Goal: Information Seeking & Learning: Learn about a topic

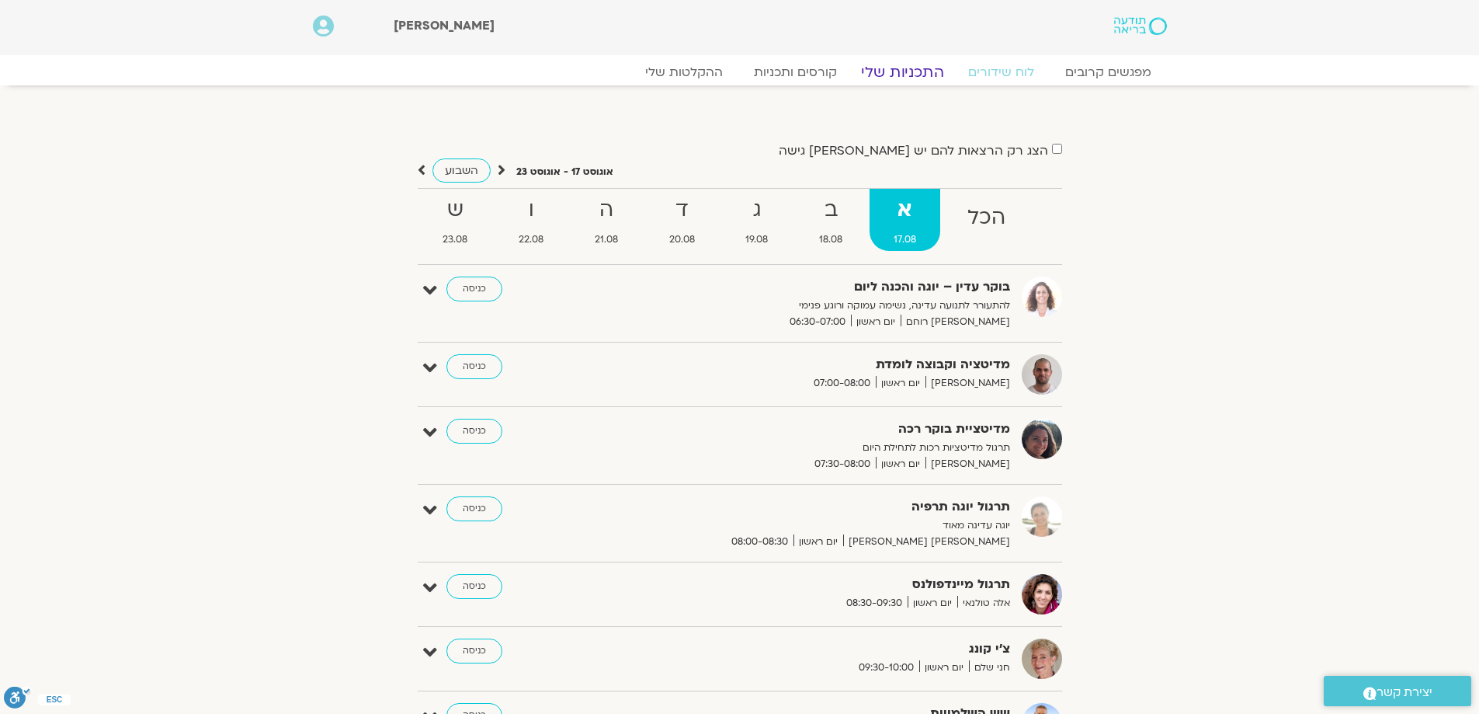
click at [899, 74] on link "התכניות שלי" at bounding box center [903, 72] width 120 height 19
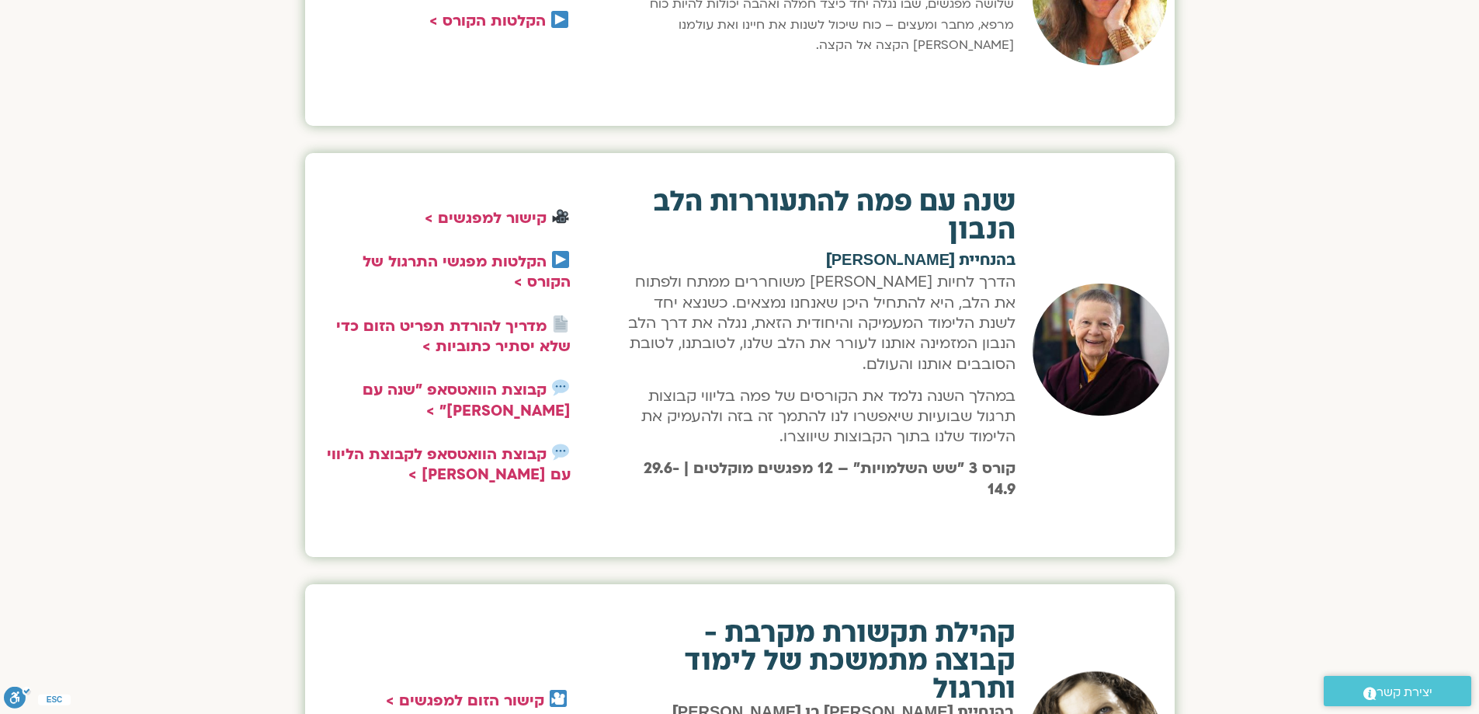
scroll to position [1706, 0]
click at [506, 270] on link "הקלטות מפגשי התרגול של הקורס >" at bounding box center [467, 272] width 208 height 40
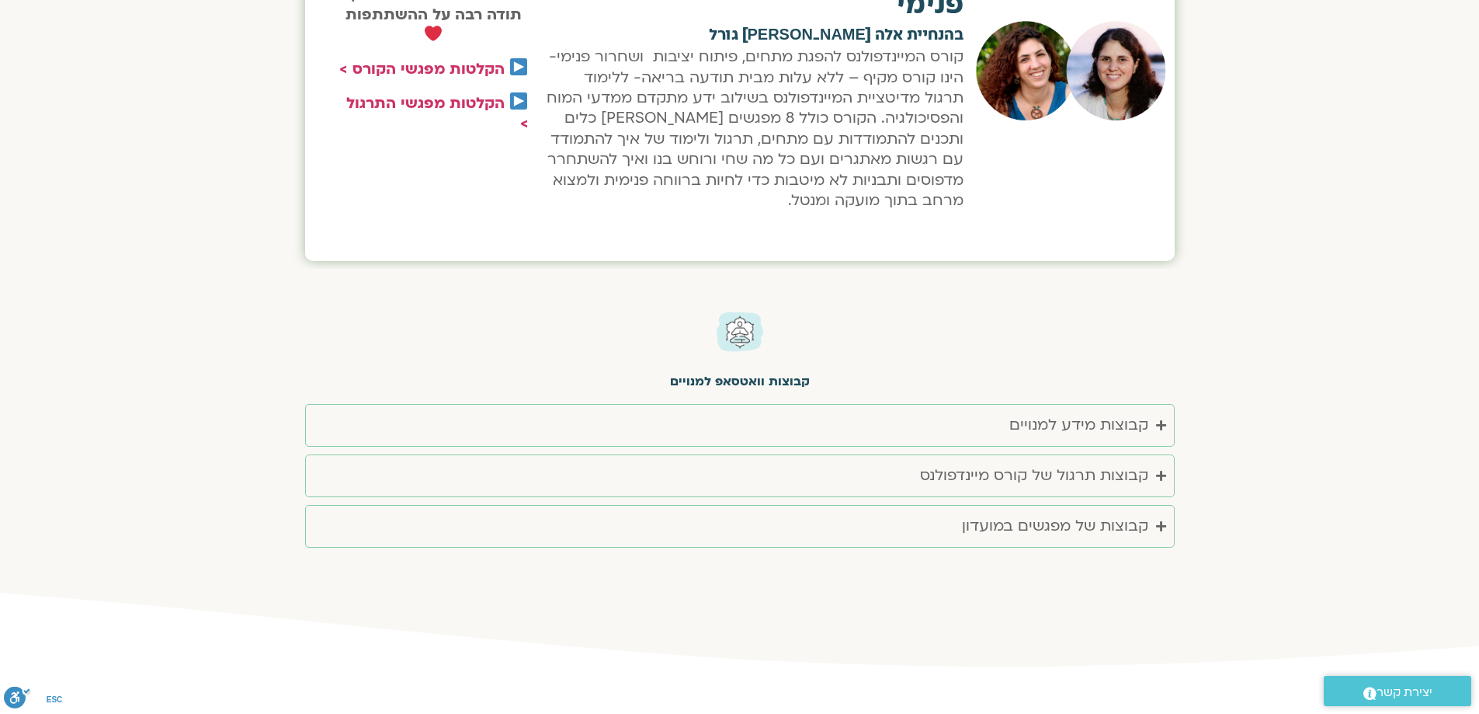
scroll to position [2792, 0]
click at [1156, 422] on icon "Accordion. Open links with Enter or Space, close with Escape, and navigate with…" at bounding box center [1161, 425] width 10 height 12
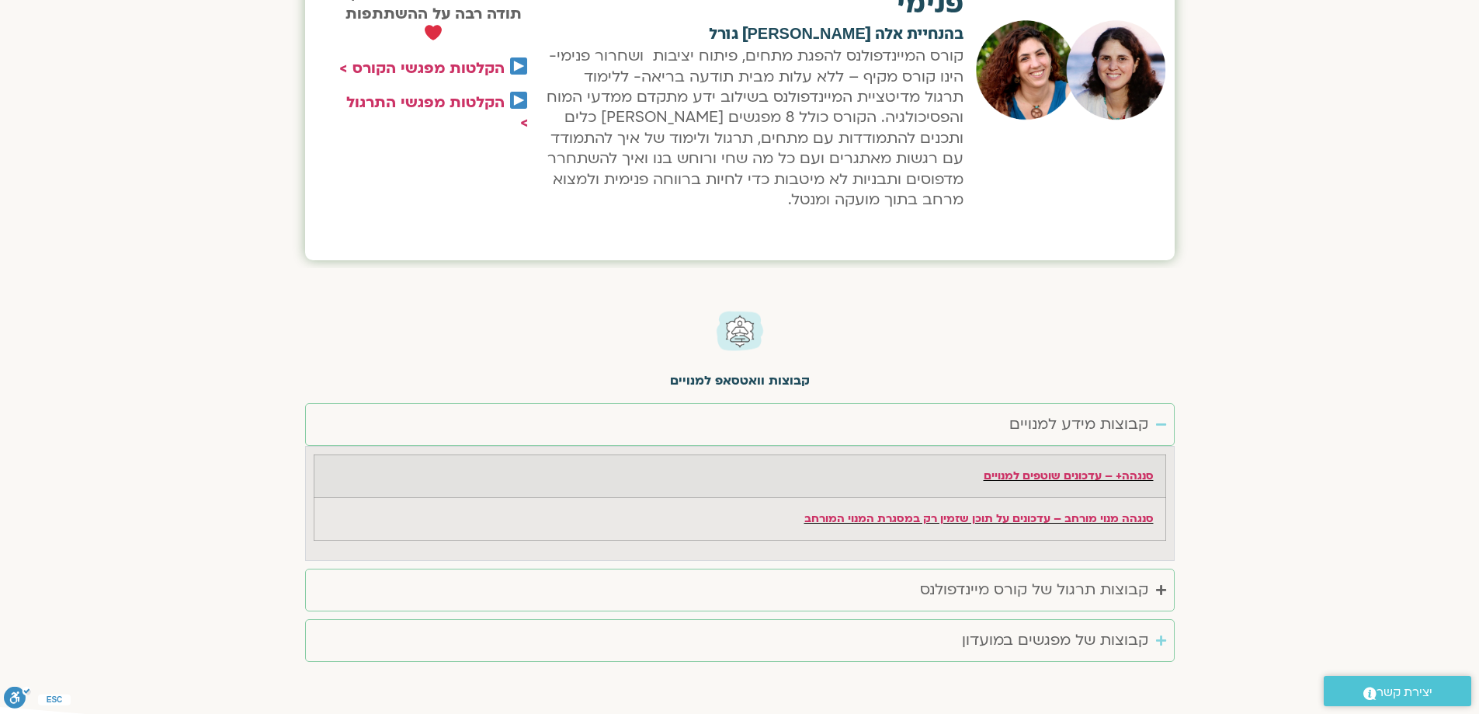
click at [1146, 637] on div "קבוצות של מפגשים במועדון" at bounding box center [1055, 641] width 186 height 26
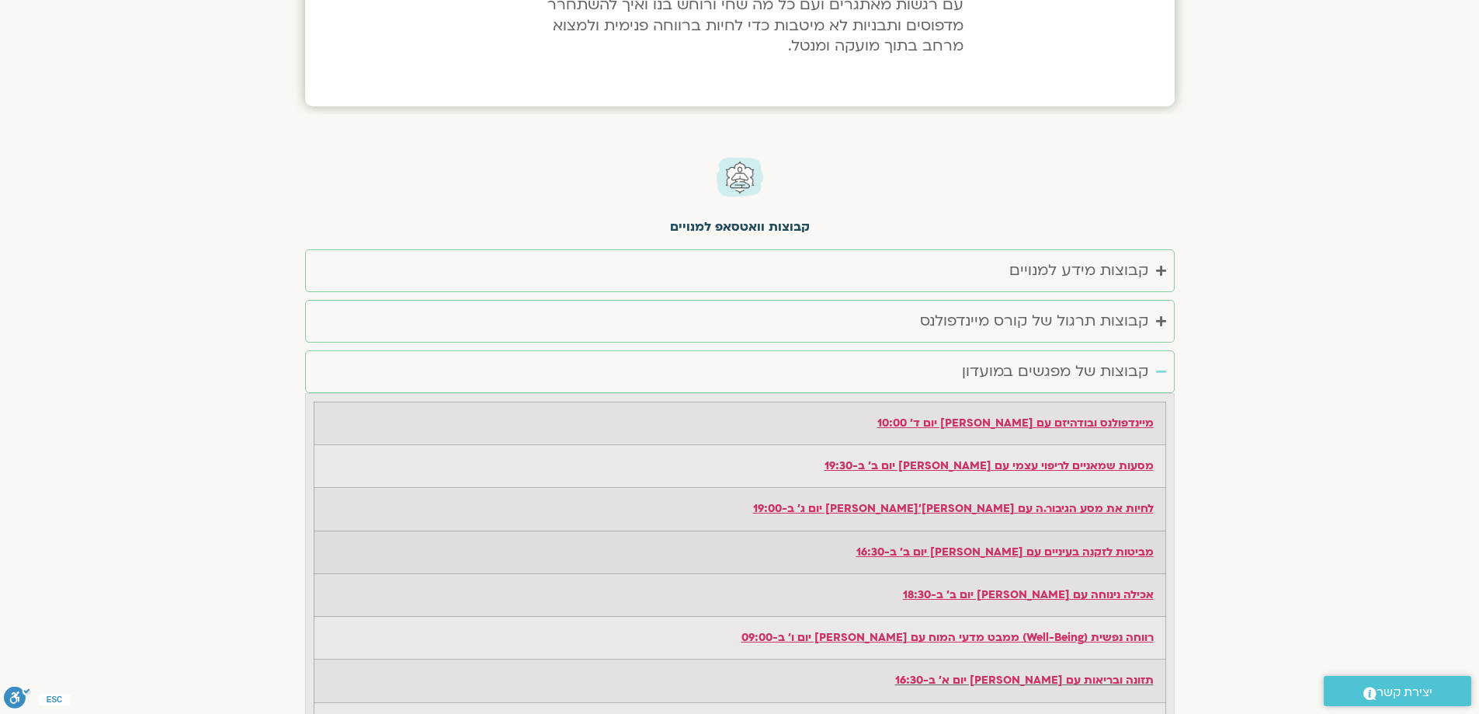
scroll to position [2946, 0]
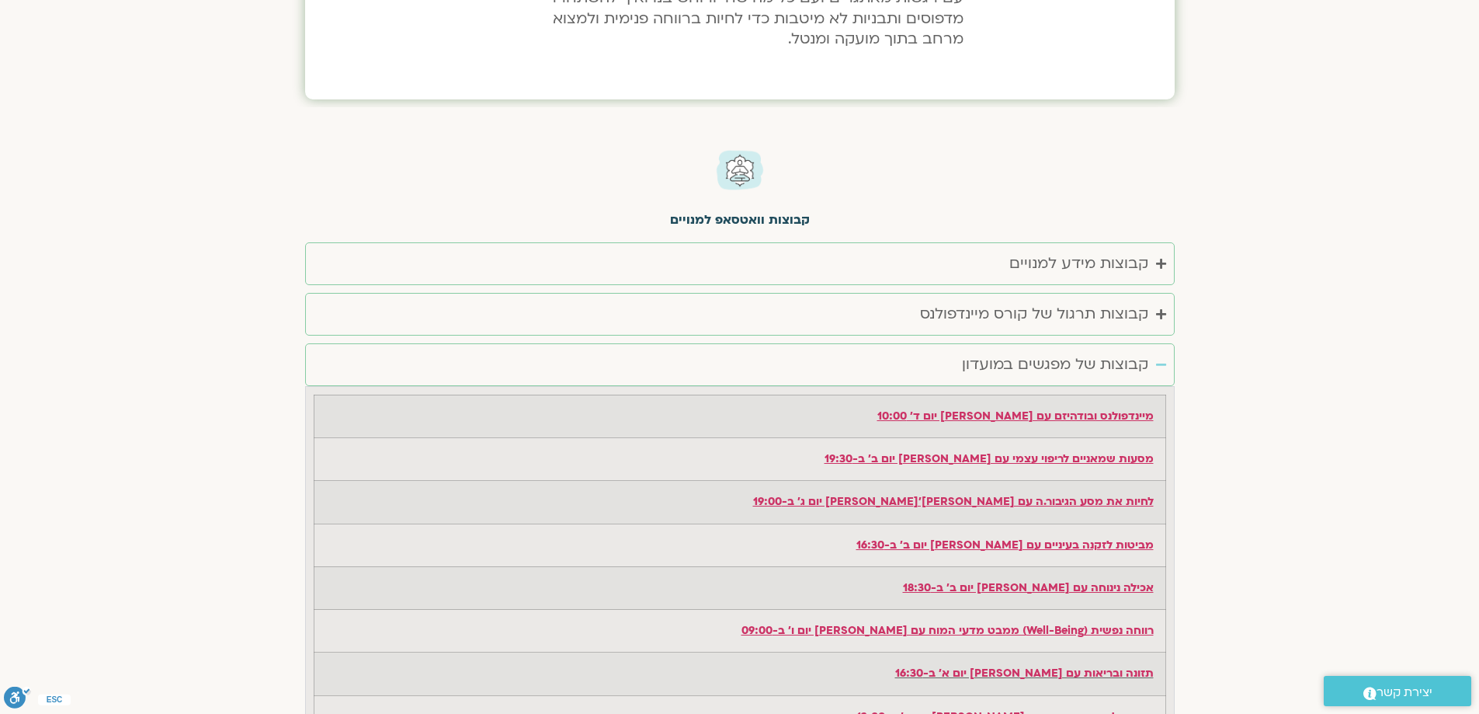
click at [1160, 355] on summary "קבוצות של מפגשים במועדון" at bounding box center [740, 364] width 870 height 43
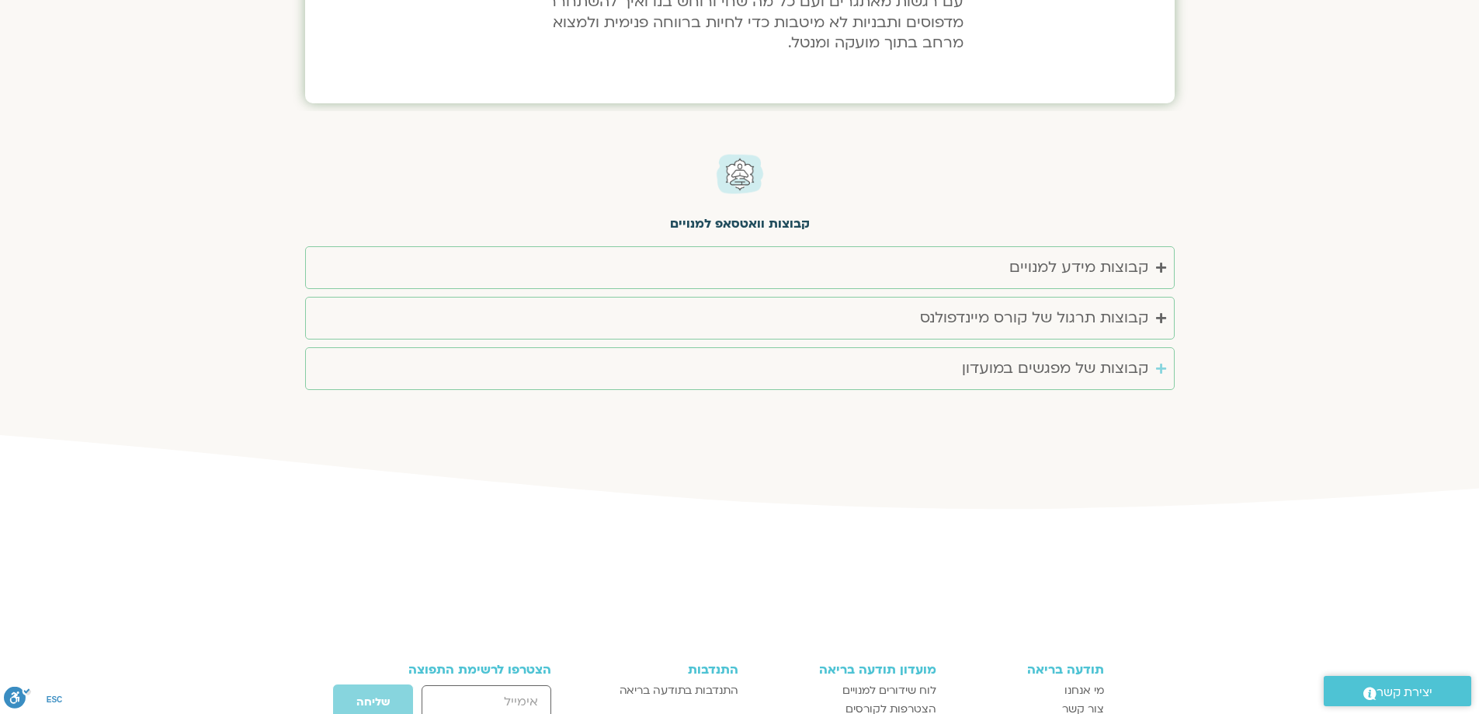
scroll to position [2948, 0]
click at [1128, 267] on div "קבוצות מידע למנויים" at bounding box center [1079, 269] width 139 height 26
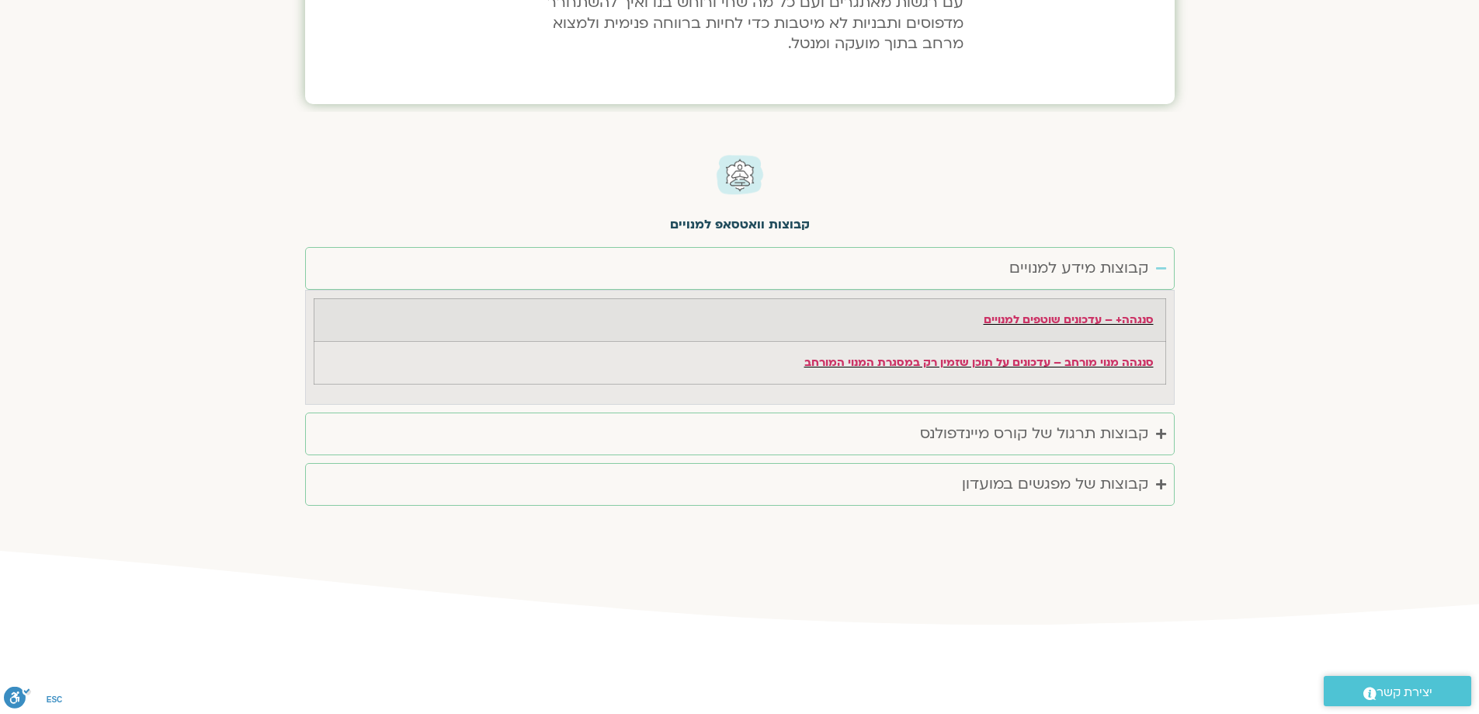
click at [1128, 267] on div "קבוצות מידע למנויים" at bounding box center [1079, 269] width 139 height 26
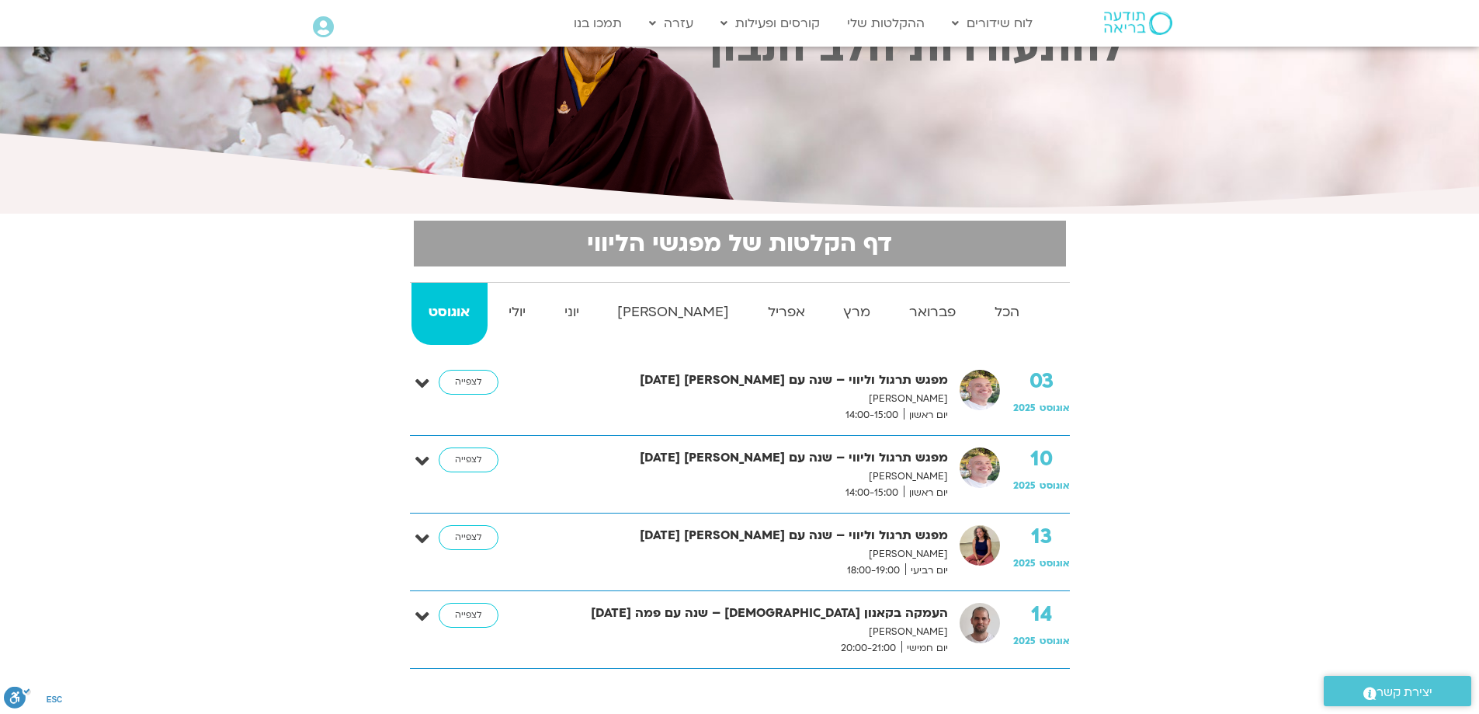
scroll to position [155, 0]
click at [532, 311] on strong "יולי" at bounding box center [517, 312] width 53 height 23
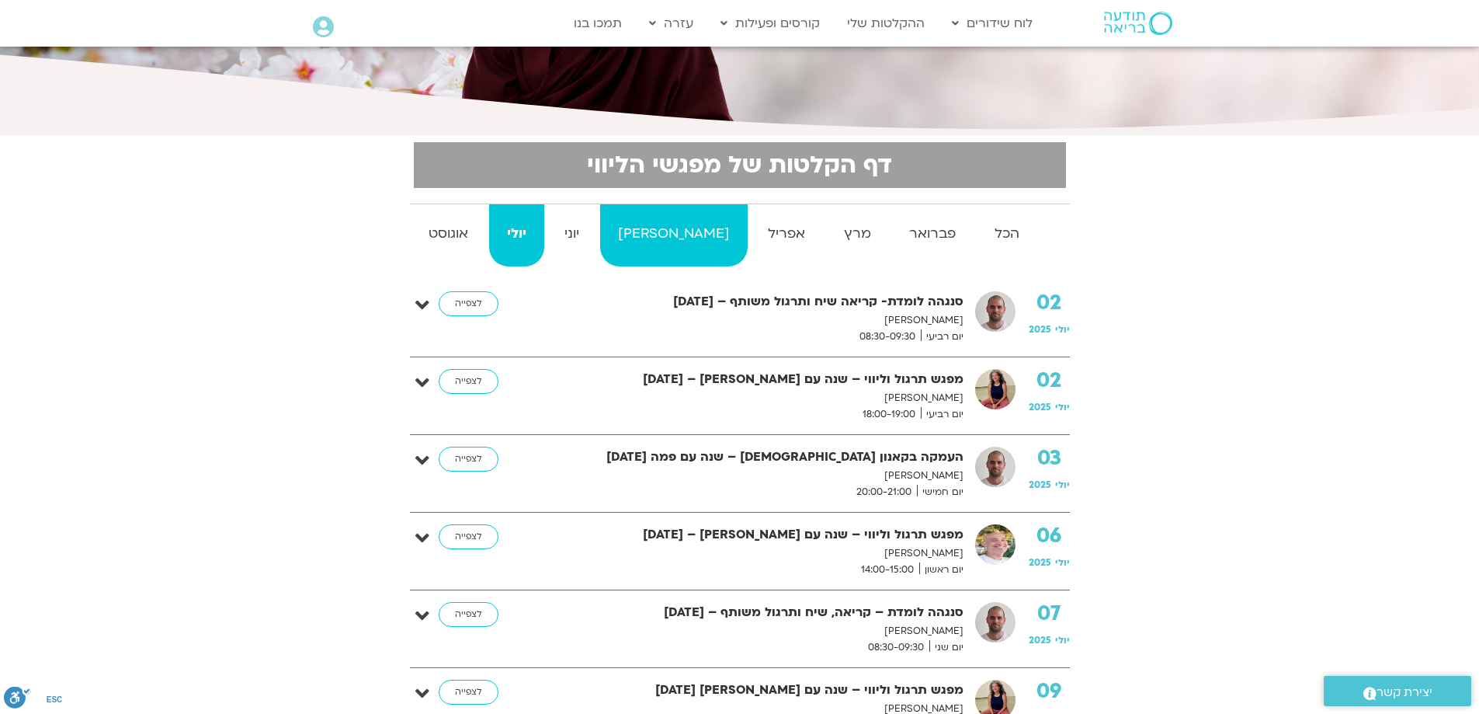
scroll to position [234, 0]
